Goal: Information Seeking & Learning: Learn about a topic

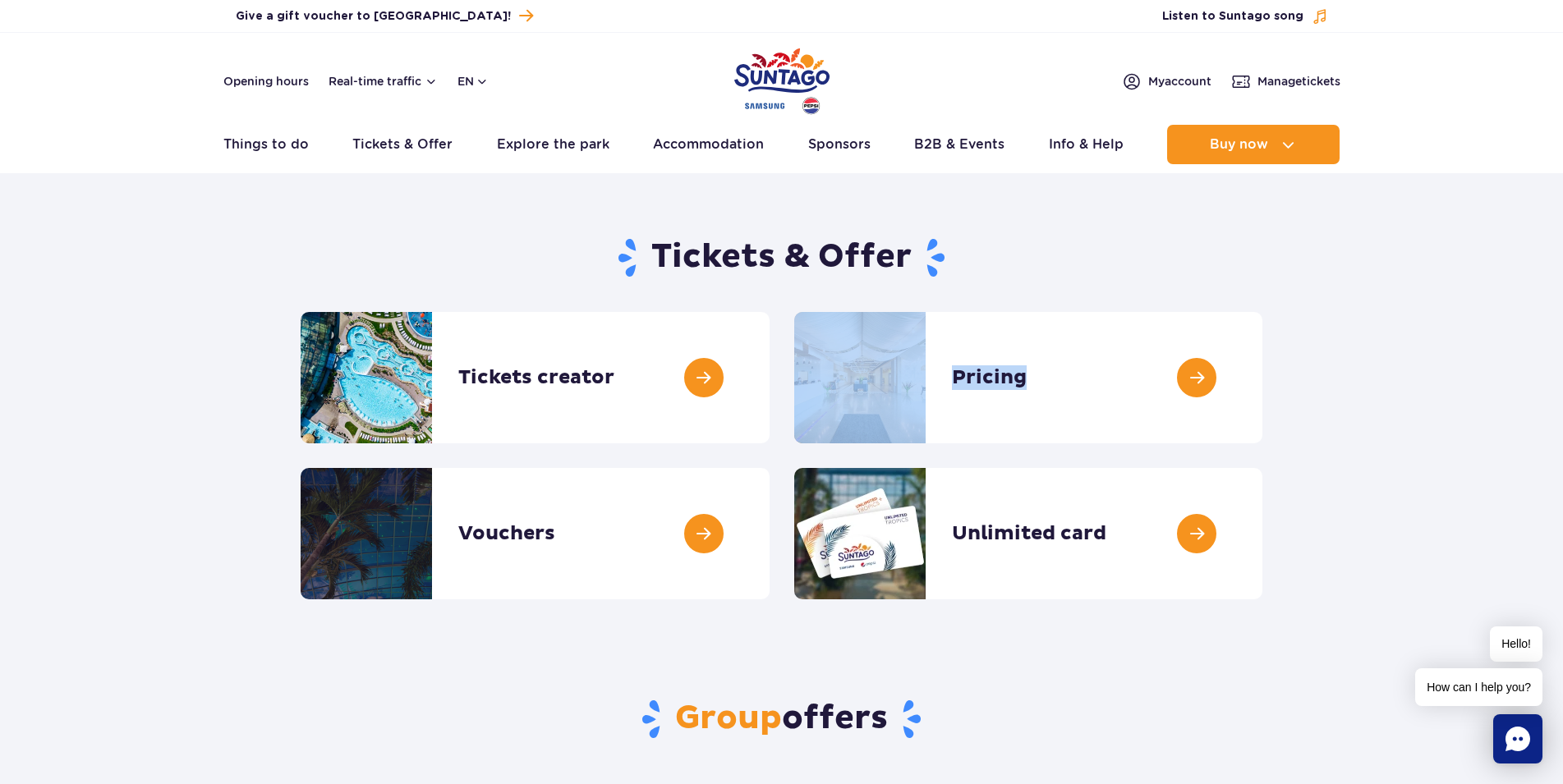
drag, startPoint x: 1563, startPoint y: 206, endPoint x: 1576, endPoint y: 374, distance: 168.5
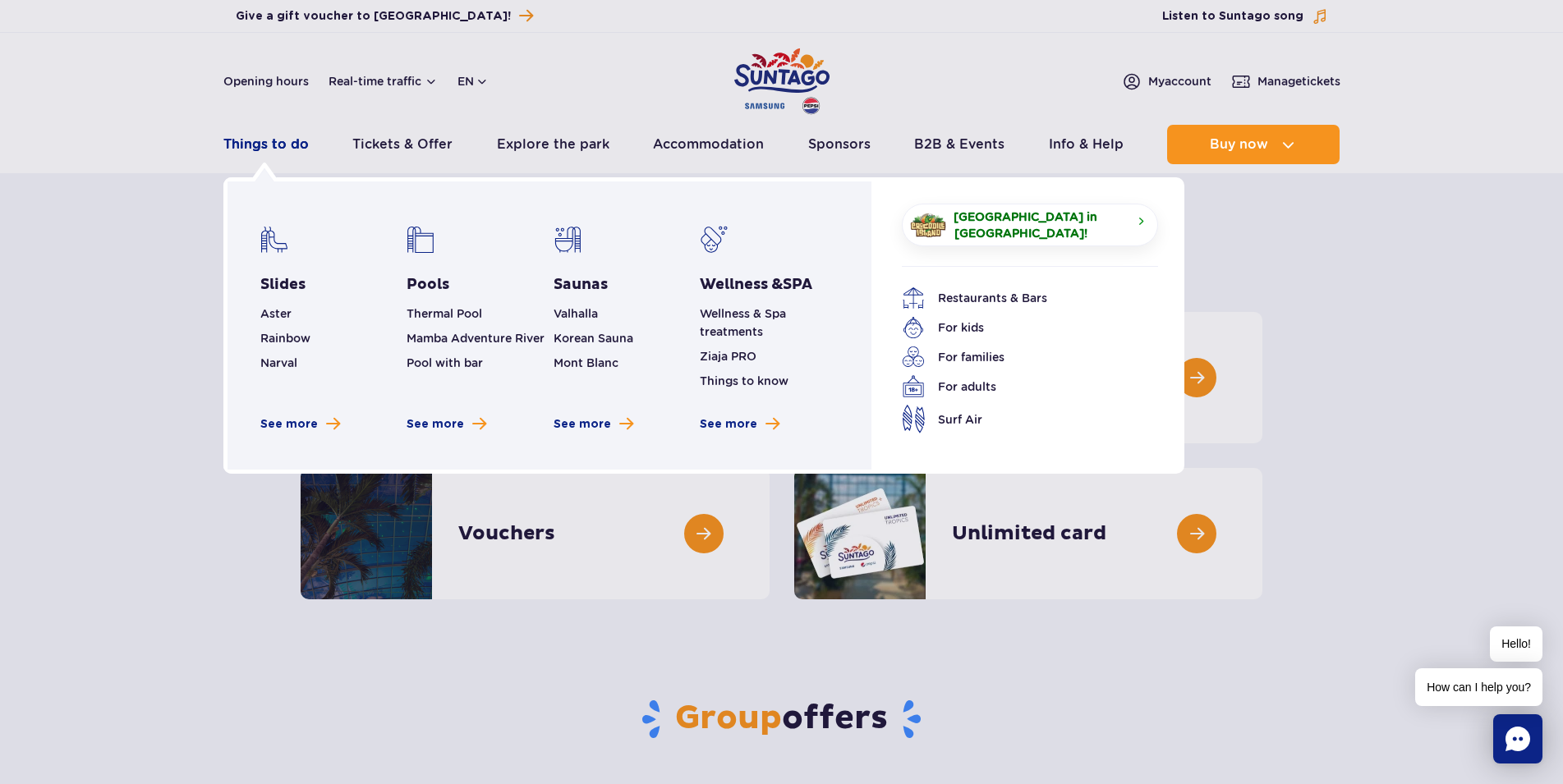
click at [251, 149] on link "Things to do" at bounding box center [266, 144] width 86 height 40
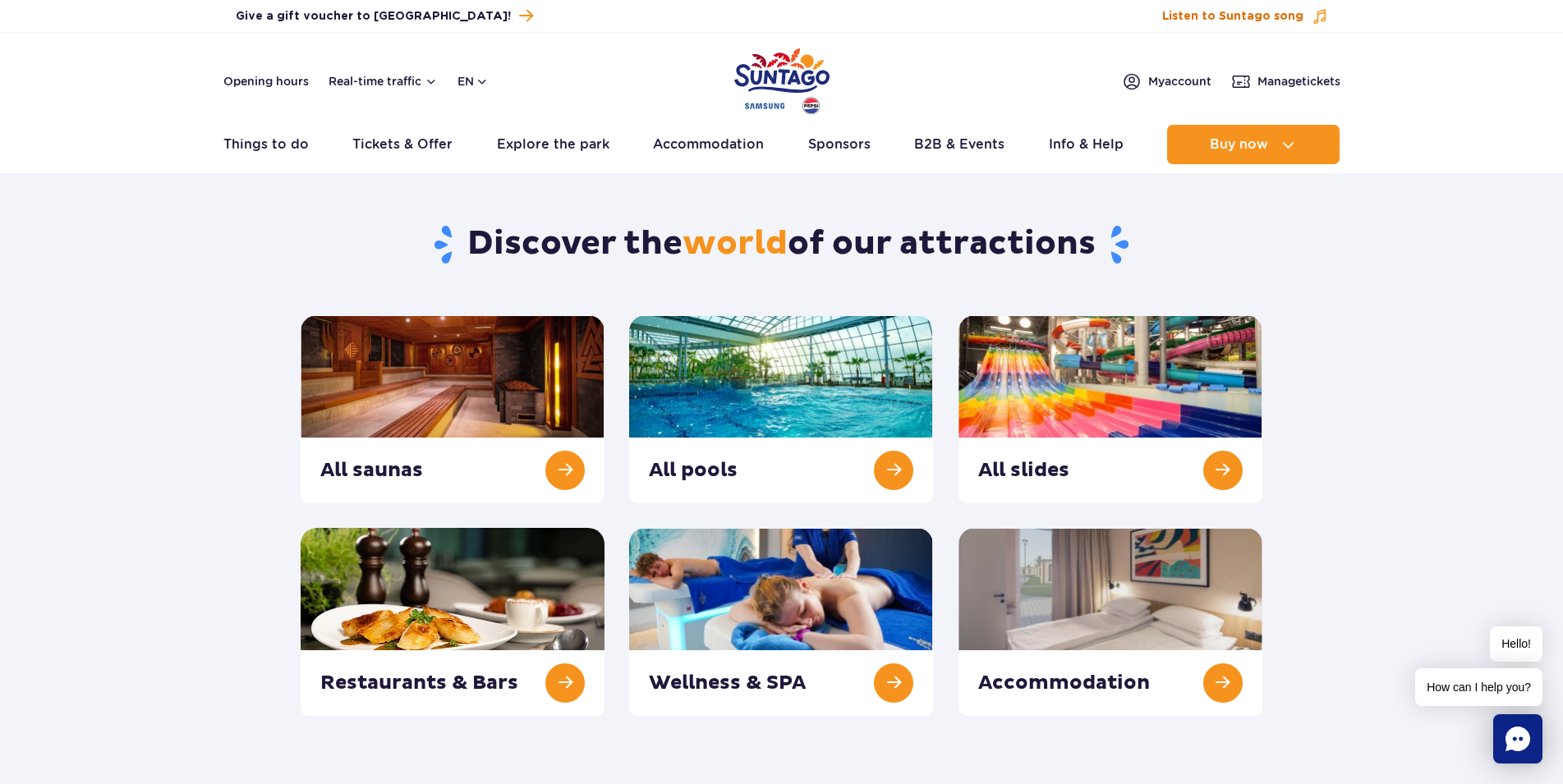
click at [1214, 20] on span "Listen to Suntago song" at bounding box center [1233, 16] width 142 height 17
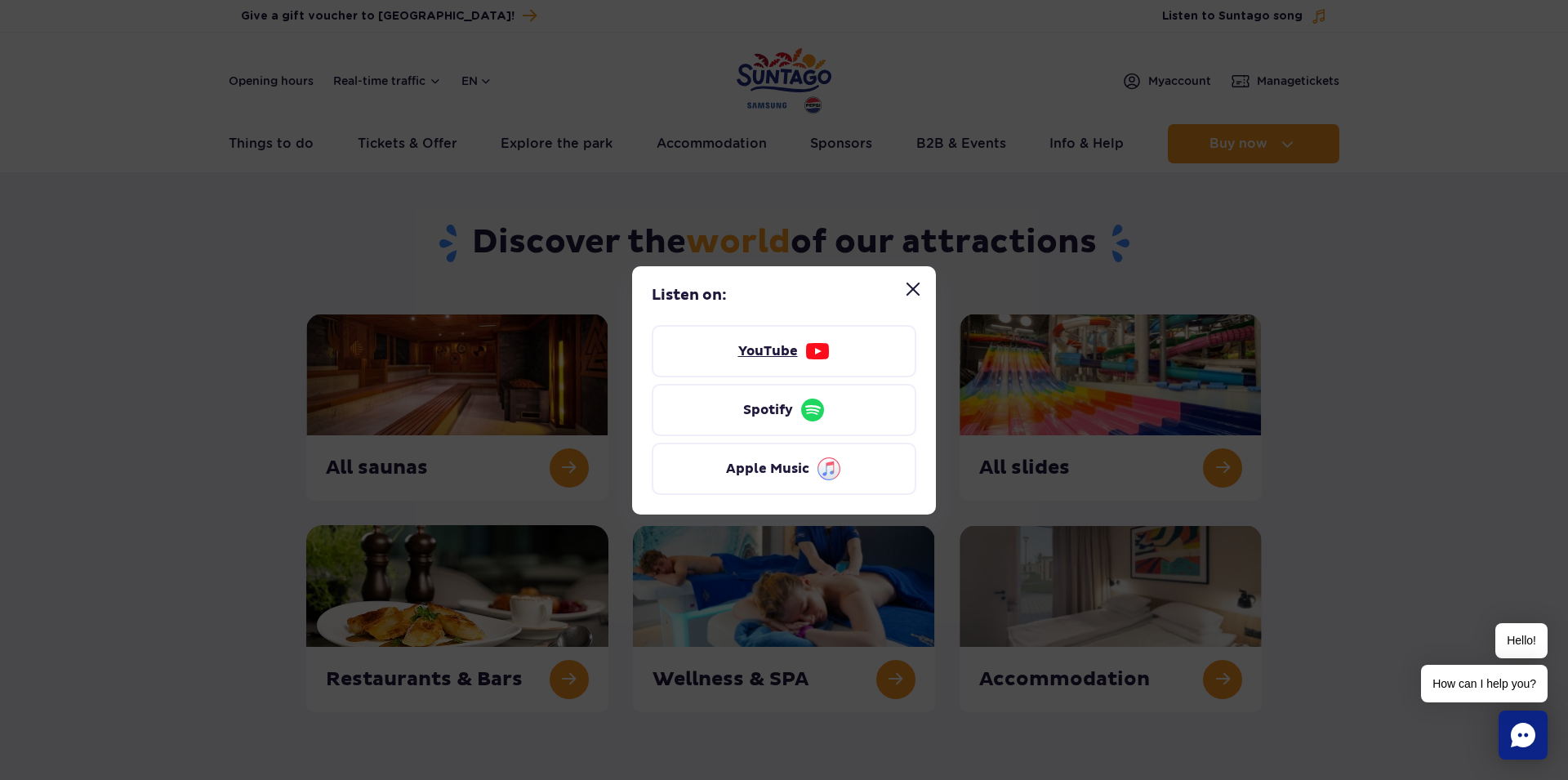
click at [800, 357] on link "YouTube" at bounding box center [784, 350] width 265 height 52
click at [788, 360] on link "YouTube" at bounding box center [784, 350] width 265 height 52
